Goal: Entertainment & Leisure: Consume media (video, audio)

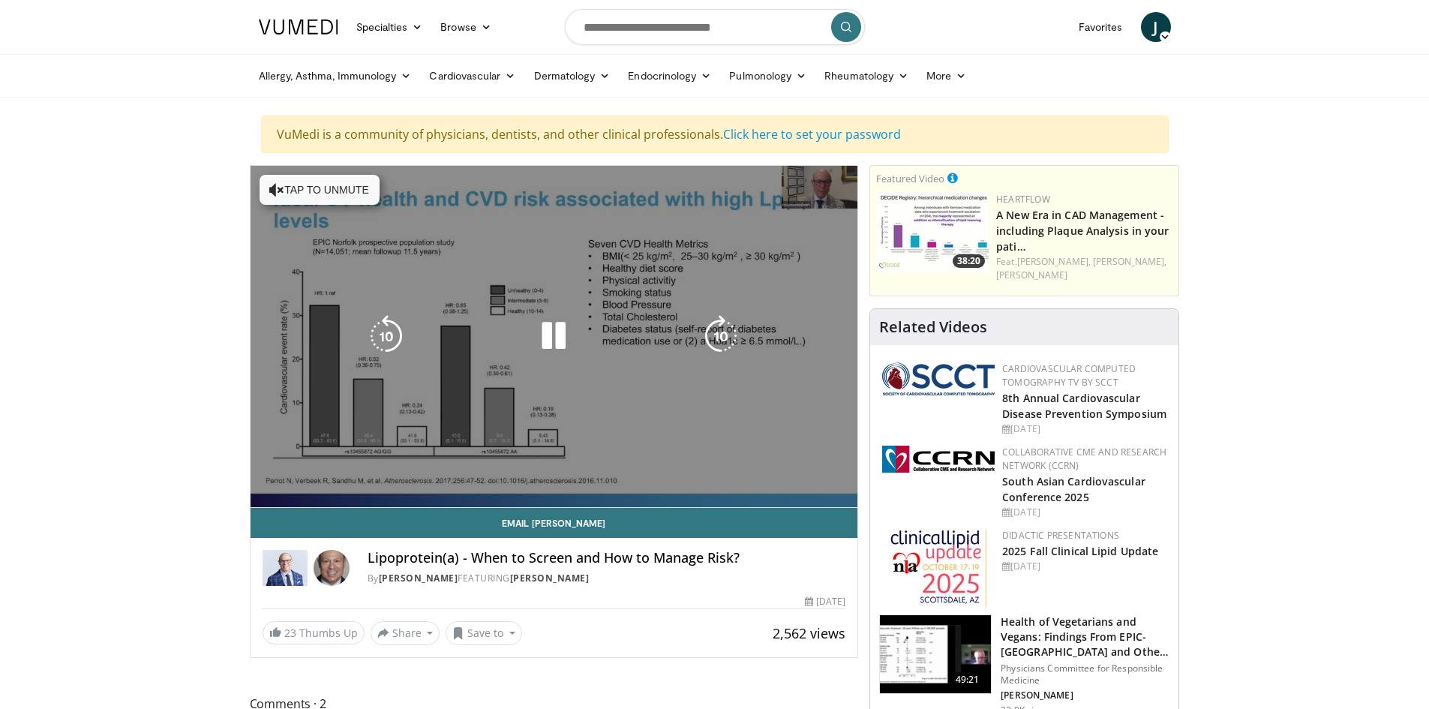
click at [556, 338] on icon "Video Player" at bounding box center [554, 336] width 42 height 42
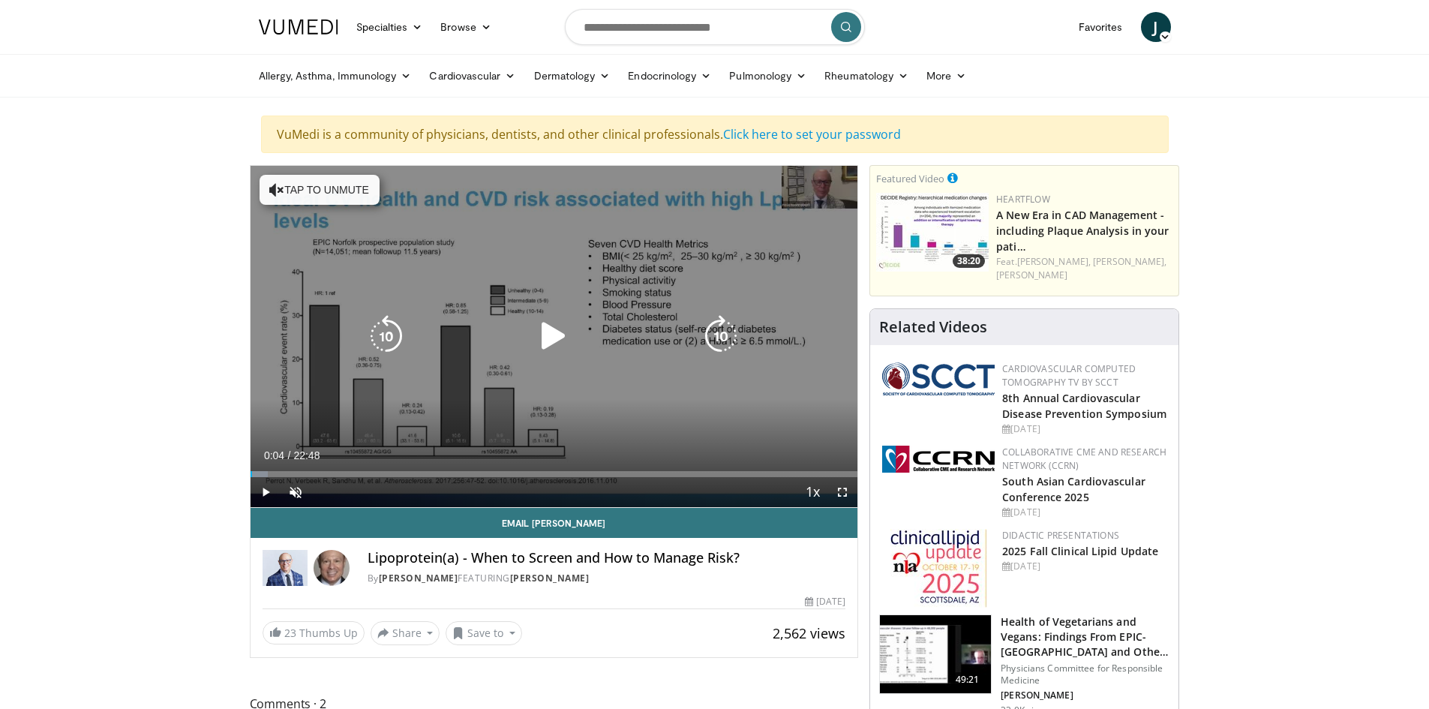
click at [551, 330] on icon "Video Player" at bounding box center [554, 336] width 42 height 42
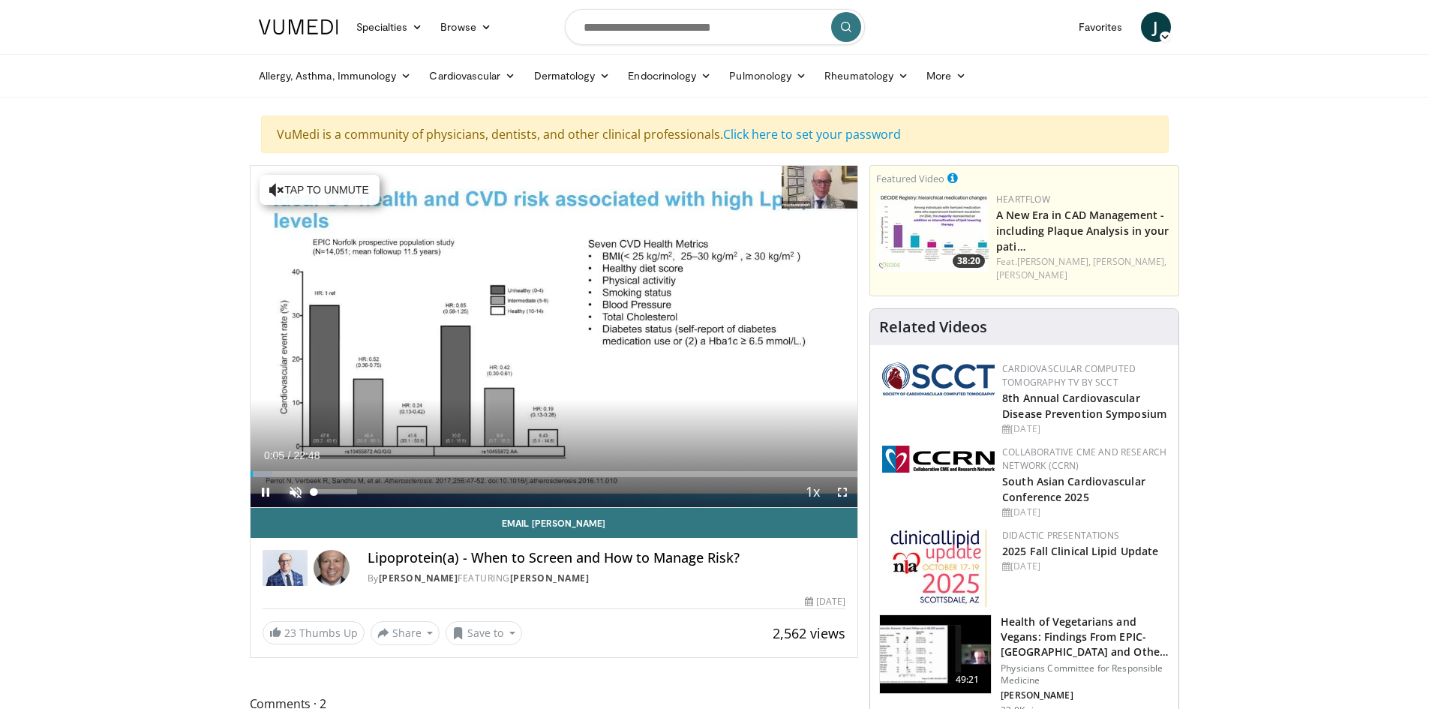
click at [295, 485] on span "Video Player" at bounding box center [296, 492] width 30 height 30
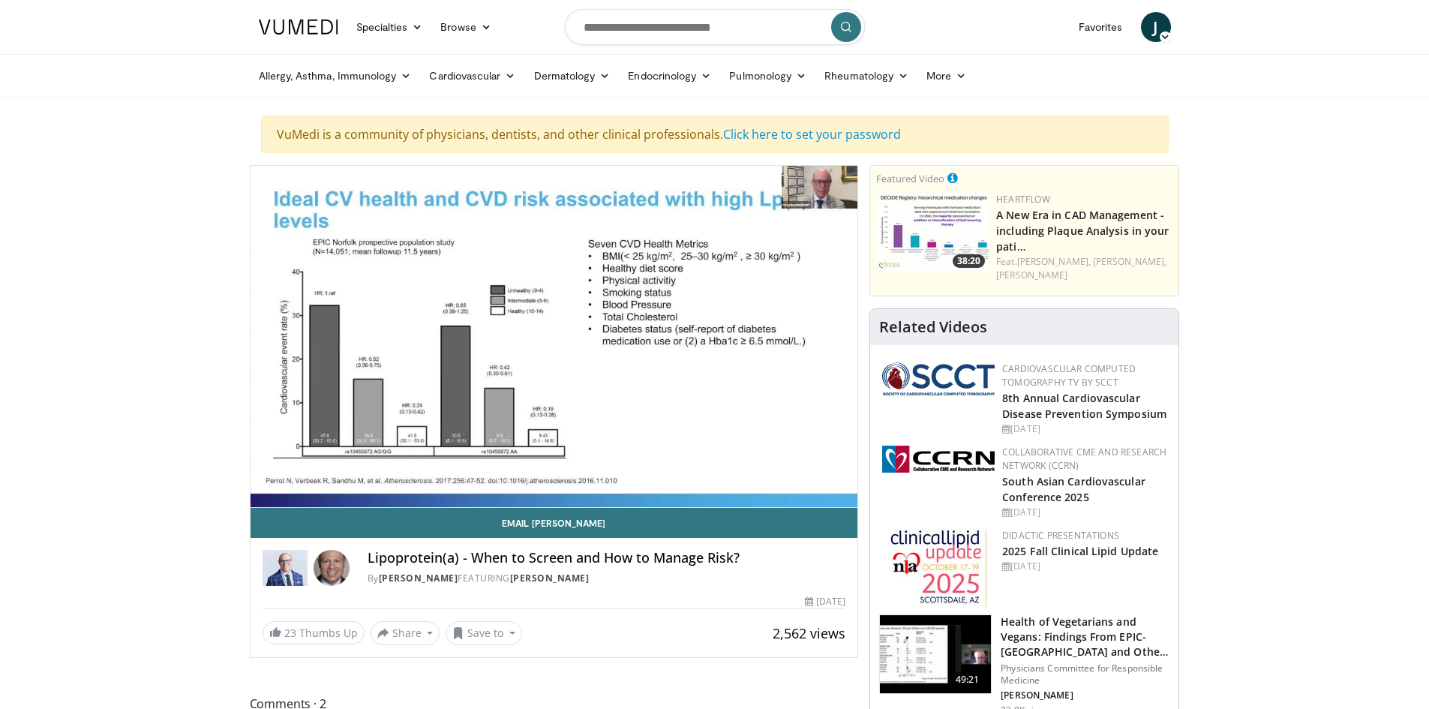
click at [551, 356] on icon "Video Player" at bounding box center [554, 336] width 42 height 42
